Goal: Task Accomplishment & Management: Use online tool/utility

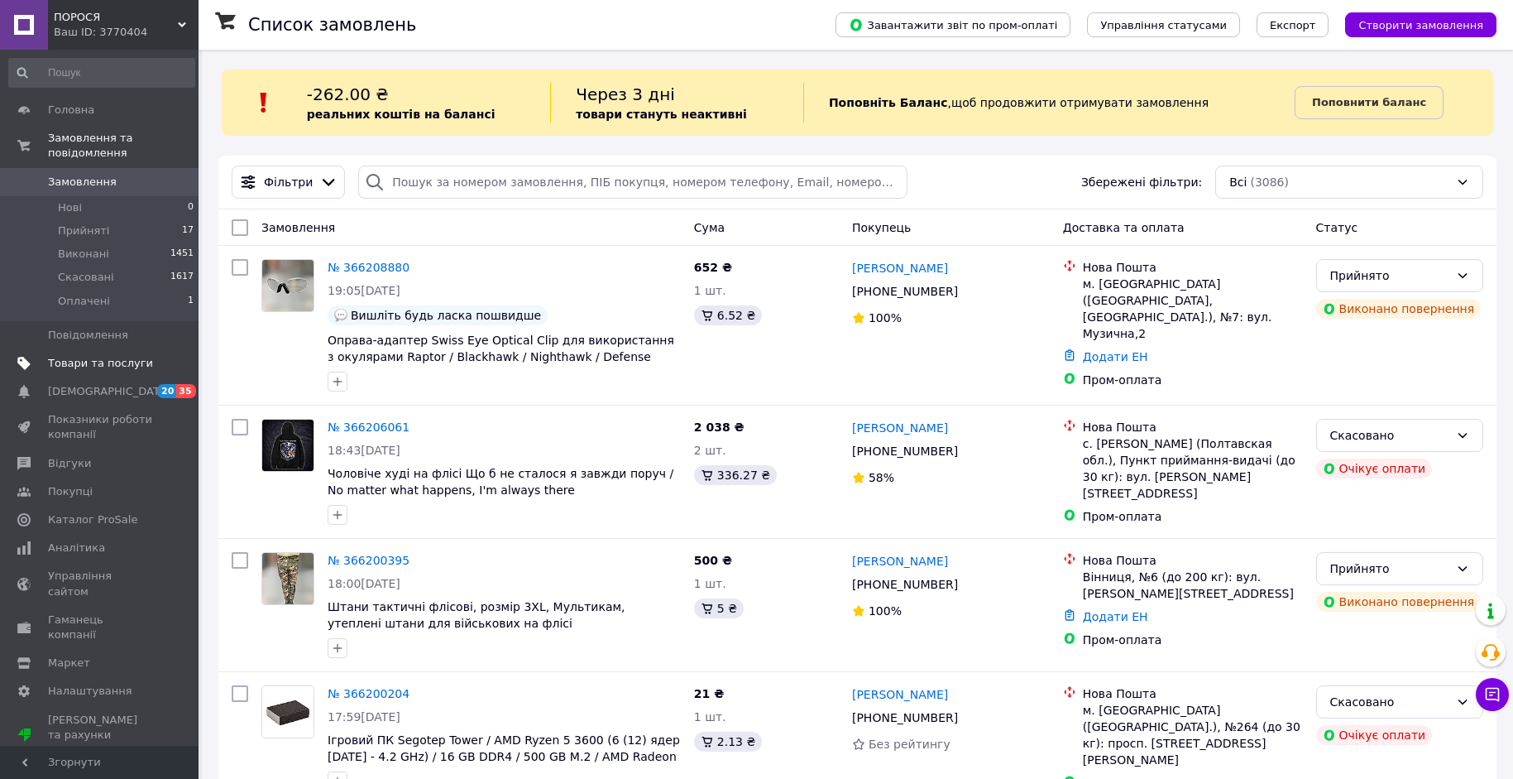
click at [111, 356] on span "Товари та послуги" at bounding box center [100, 363] width 105 height 15
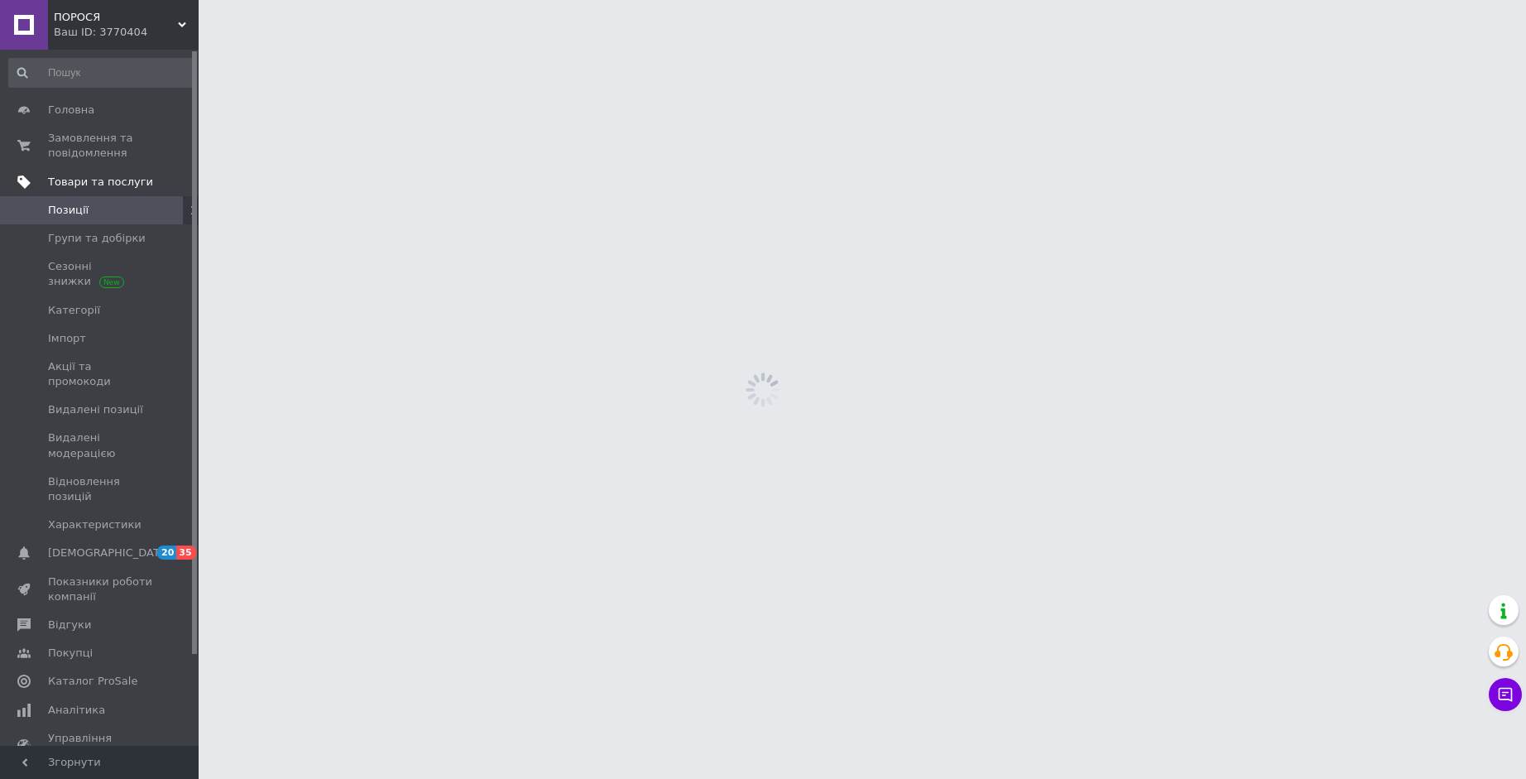
click at [111, 347] on link "Імпорт" at bounding box center [102, 338] width 204 height 28
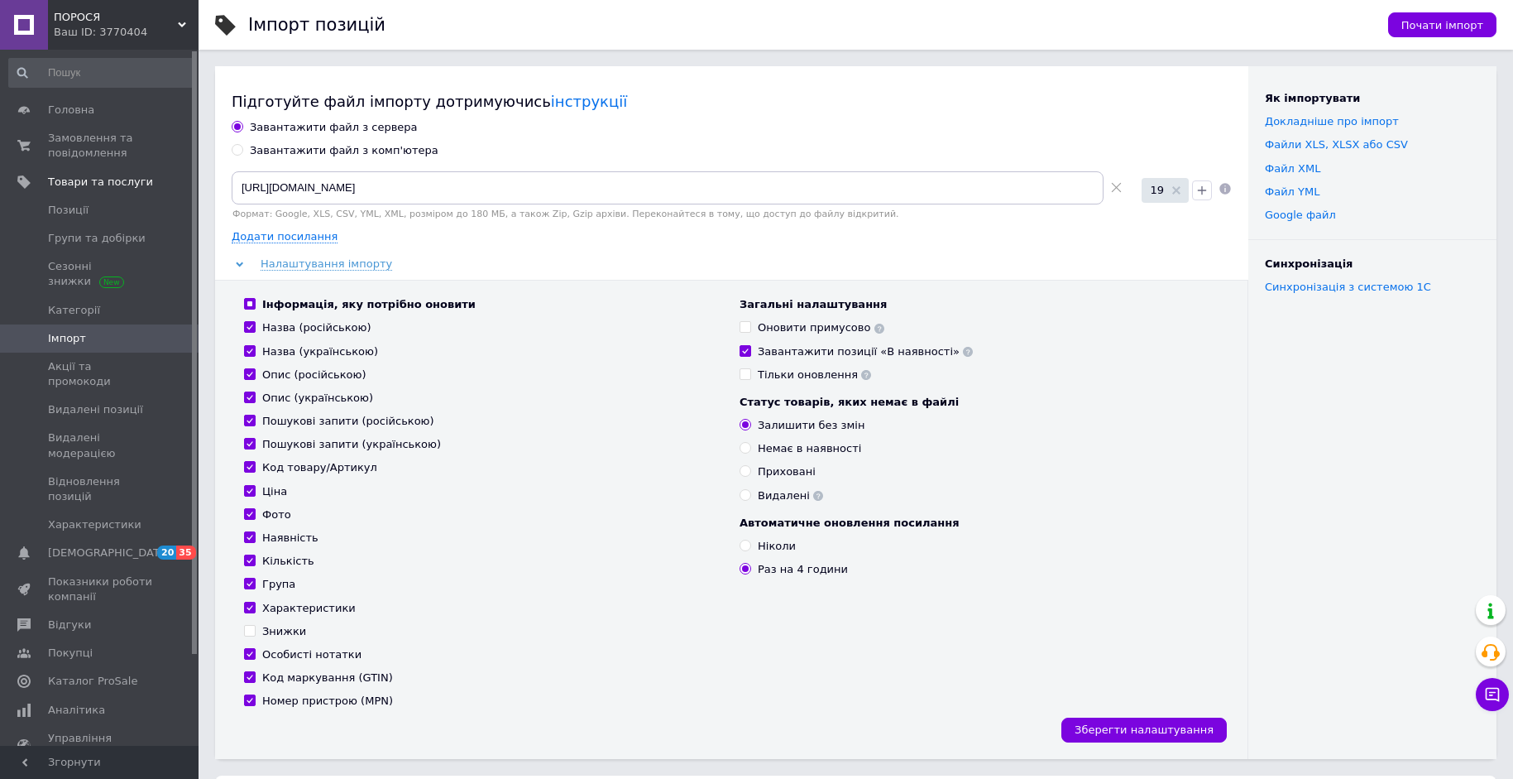
click at [1118, 187] on icon at bounding box center [1116, 187] width 11 height 11
click at [921, 187] on input at bounding box center [693, 187] width 923 height 33
click at [795, 328] on div "Оновити примусово" at bounding box center [821, 327] width 127 height 15
click at [751, 328] on input "Оновити примусово" at bounding box center [745, 326] width 11 height 11
checkbox input "true"
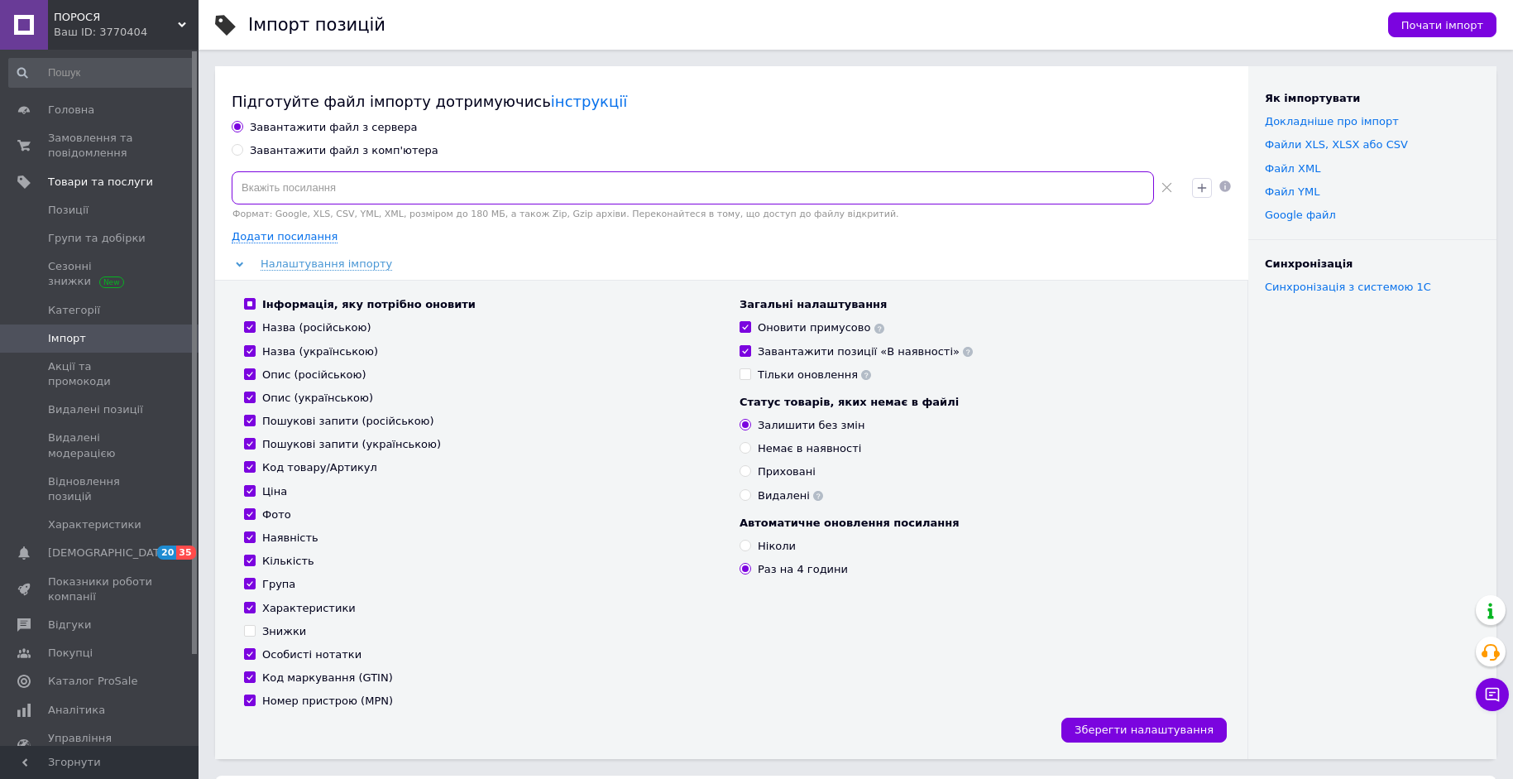
click at [477, 190] on input at bounding box center [693, 187] width 923 height 33
paste input "[URL][DOMAIN_NAME]"
type input "[URL][DOMAIN_NAME]"
click at [1202, 191] on icon "button" at bounding box center [1202, 187] width 9 height 9
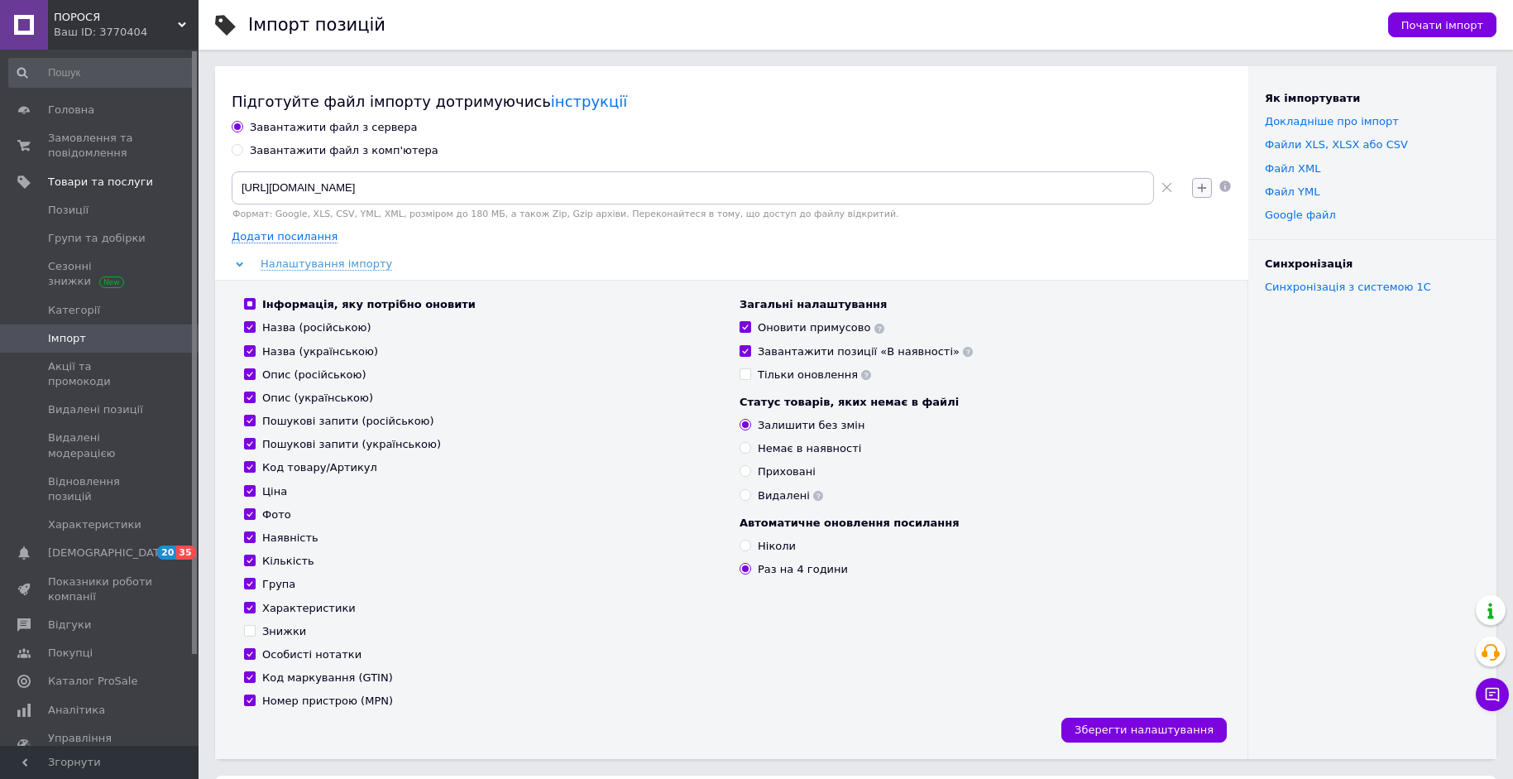
scroll to position [0, 0]
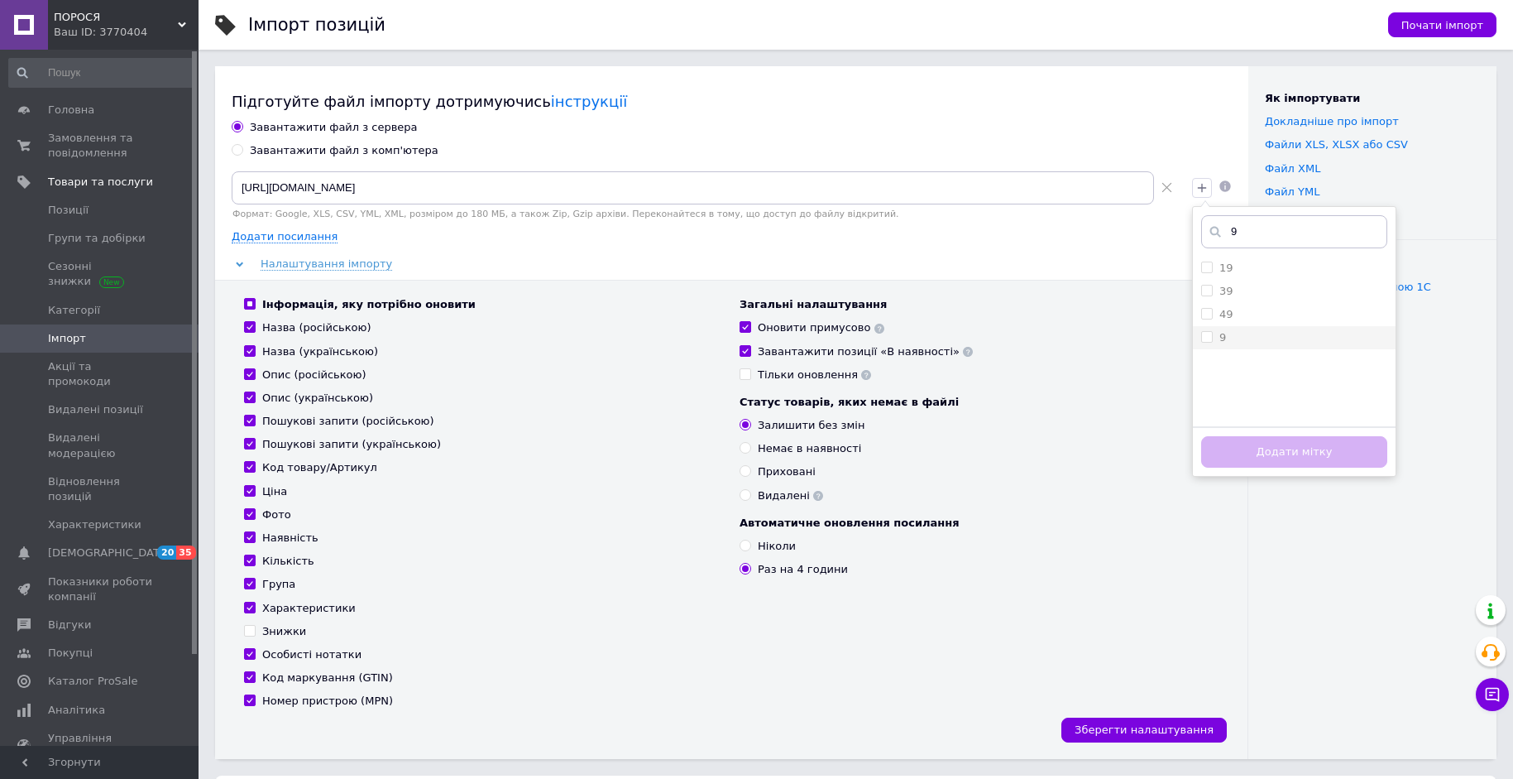
type input "9"
click at [1226, 333] on div "9" at bounding box center [1295, 337] width 186 height 15
checkbox input "true"
click at [1278, 476] on div "Додати мітку" at bounding box center [1294, 451] width 203 height 50
click at [1293, 458] on button "Додати мітку" at bounding box center [1295, 452] width 186 height 32
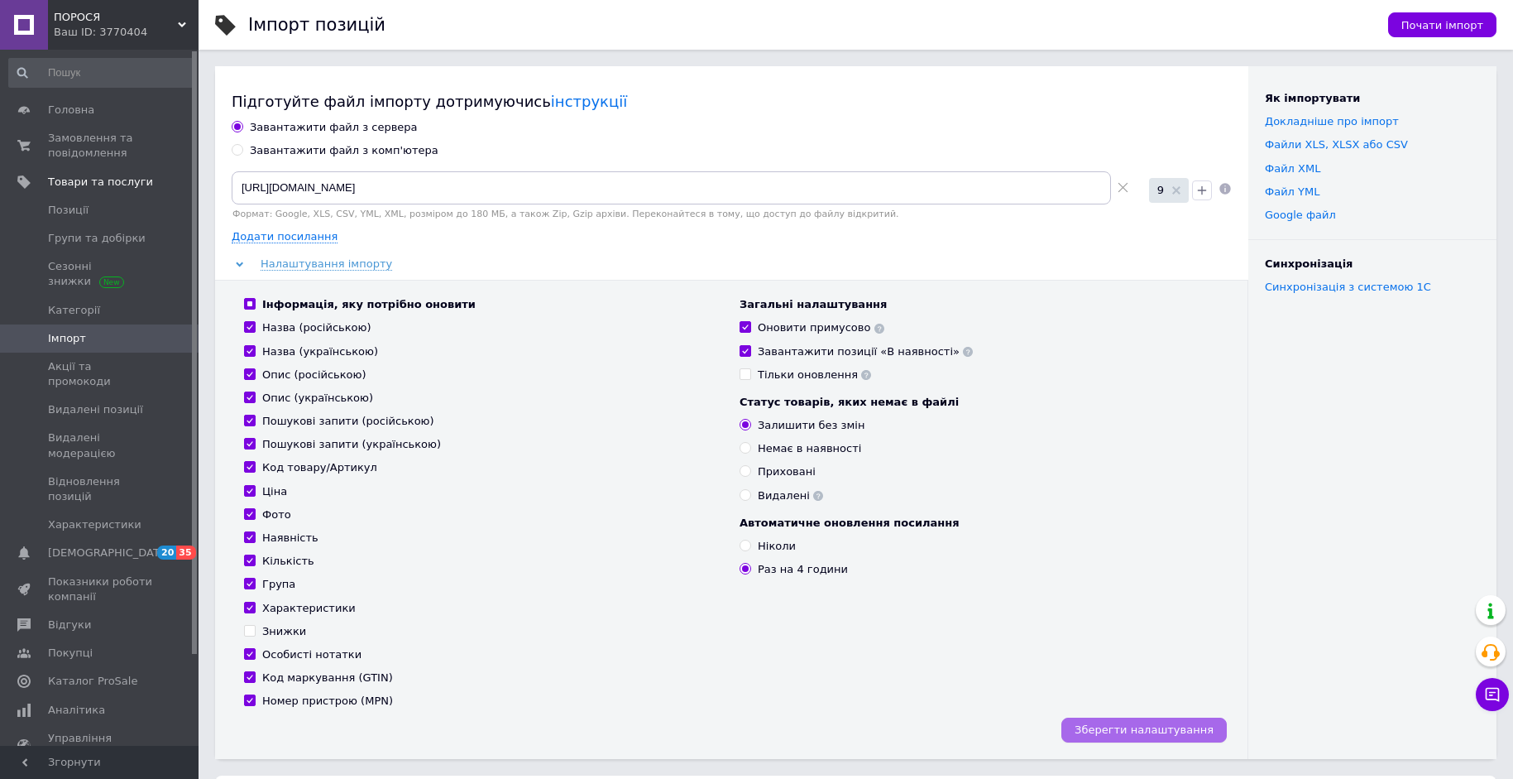
click at [1139, 731] on span "Зберегти налаштування" at bounding box center [1144, 729] width 139 height 12
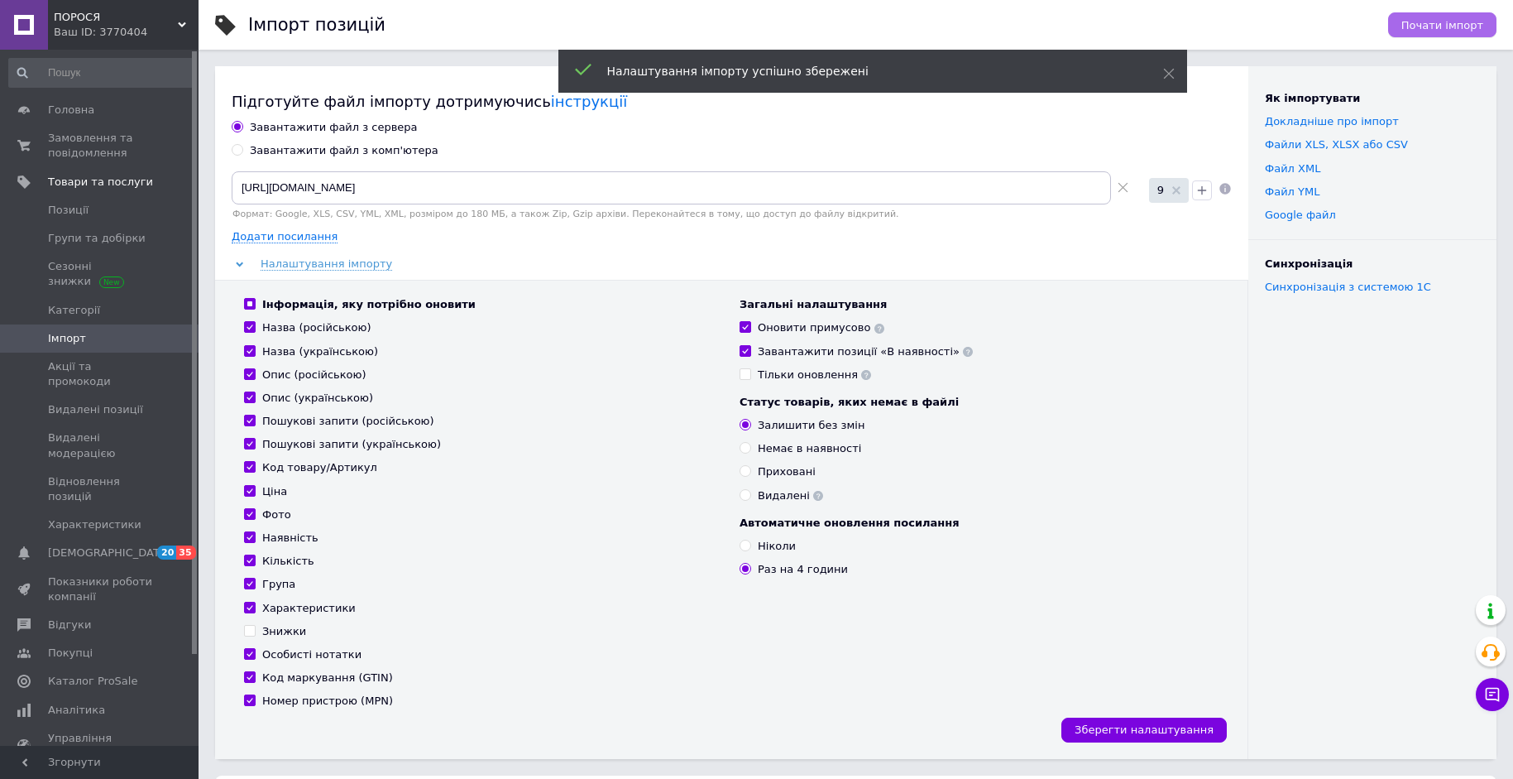
click at [1443, 28] on span "Почати імпорт" at bounding box center [1443, 25] width 82 height 12
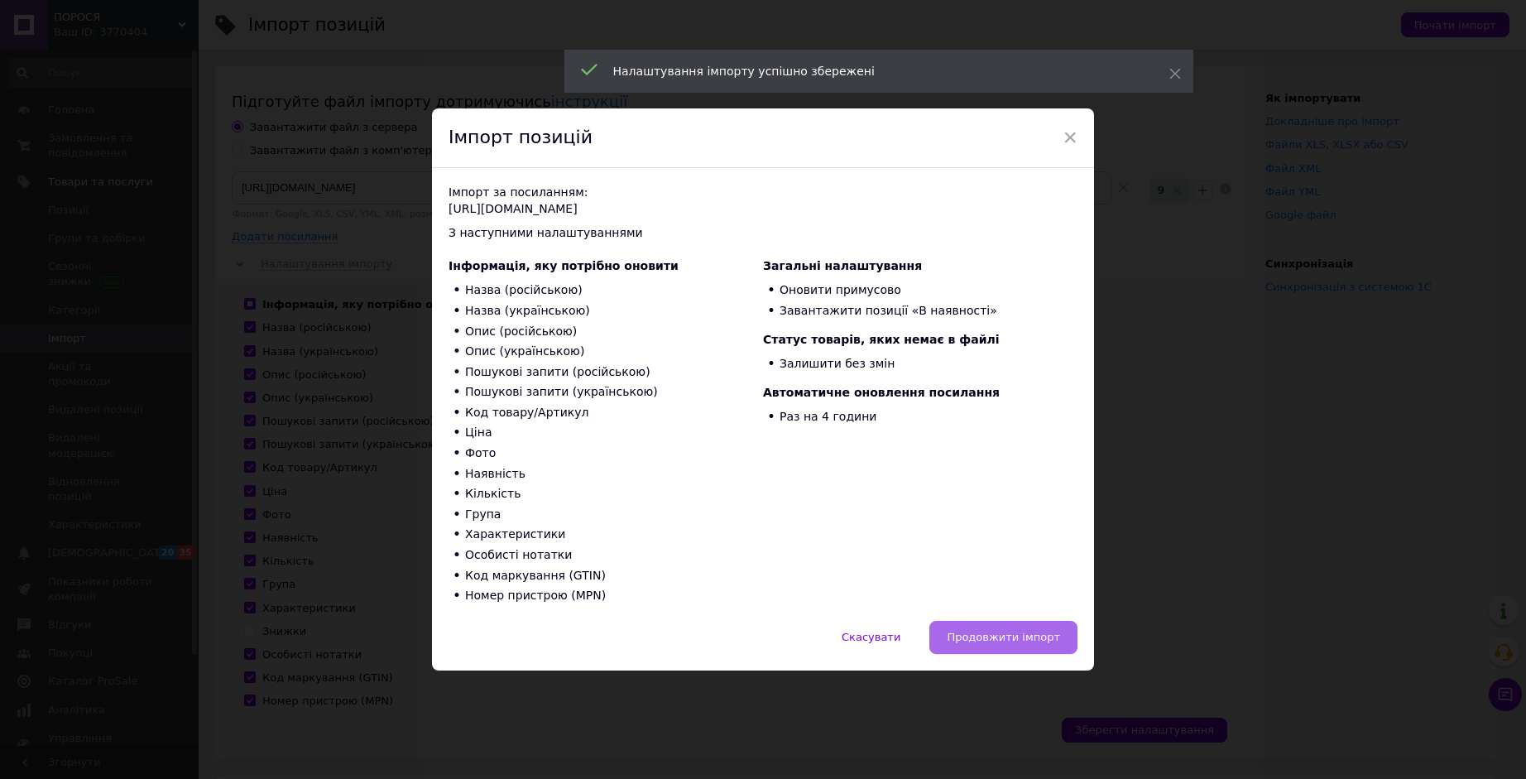
click at [1020, 638] on span "Продовжити імпорт" at bounding box center [1003, 637] width 113 height 12
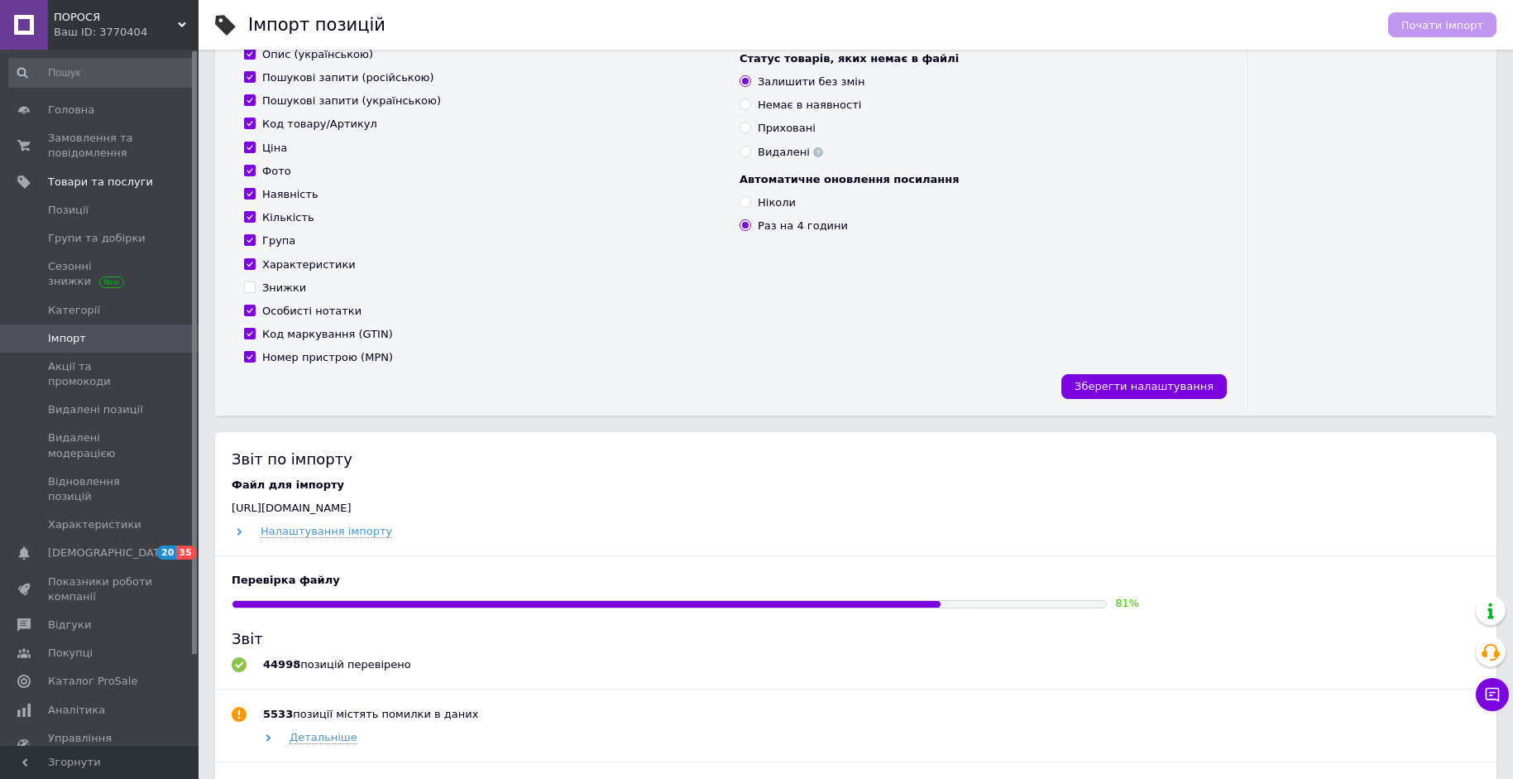
scroll to position [662, 0]
